Goal: Information Seeking & Learning: Learn about a topic

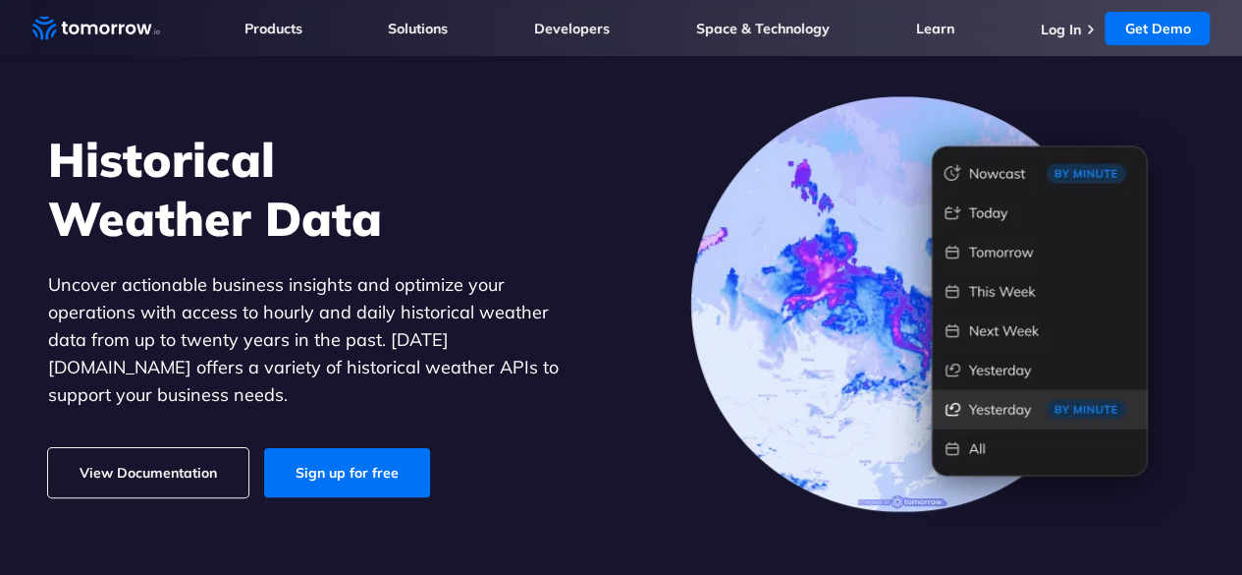
scroll to position [196, 0]
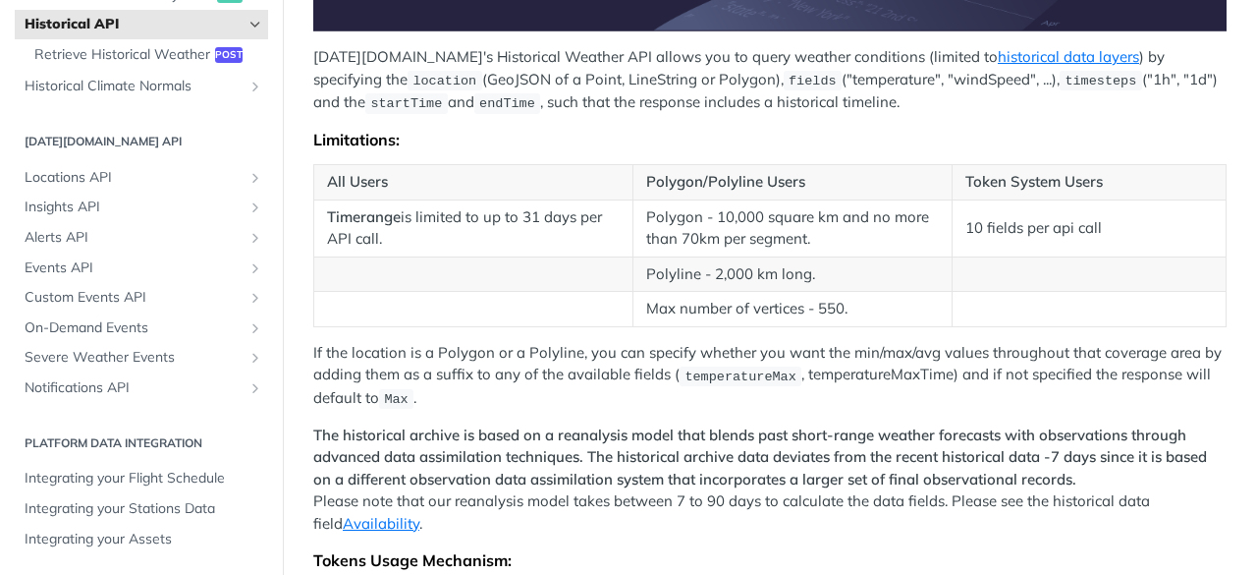
scroll to position [589, 0]
